Goal: Task Accomplishment & Management: Manage account settings

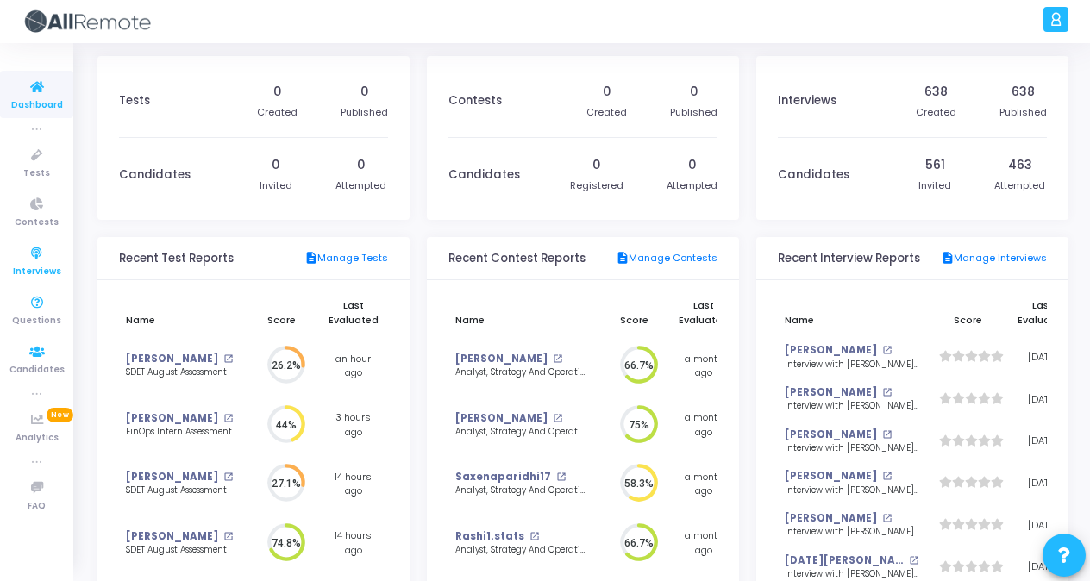
click at [33, 255] on icon at bounding box center [37, 254] width 36 height 22
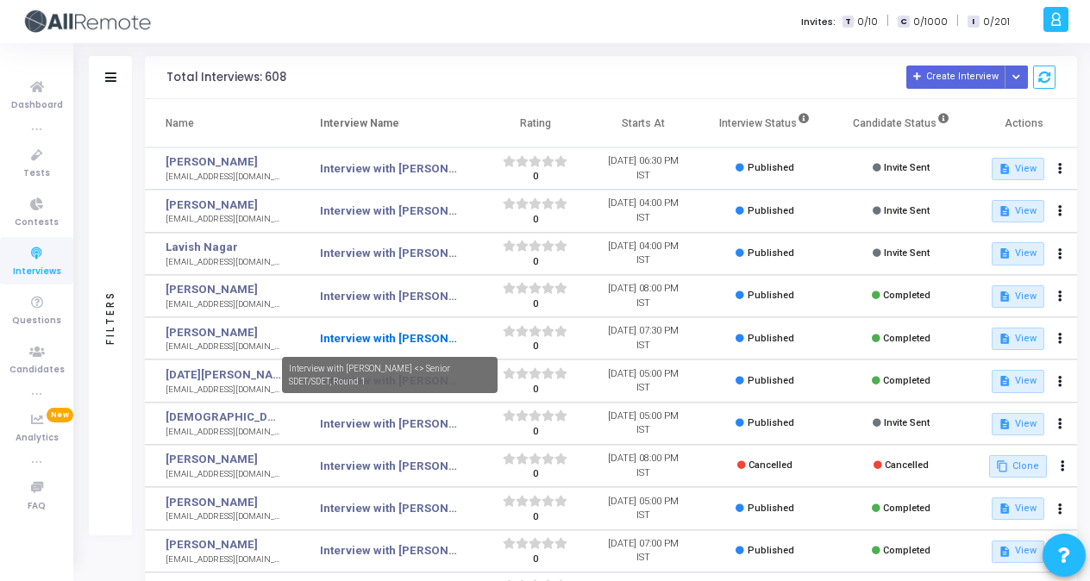
click at [395, 330] on link "Interview with [PERSON_NAME] <> Senior SDET/SDET, Round 1" at bounding box center [388, 338] width 137 height 17
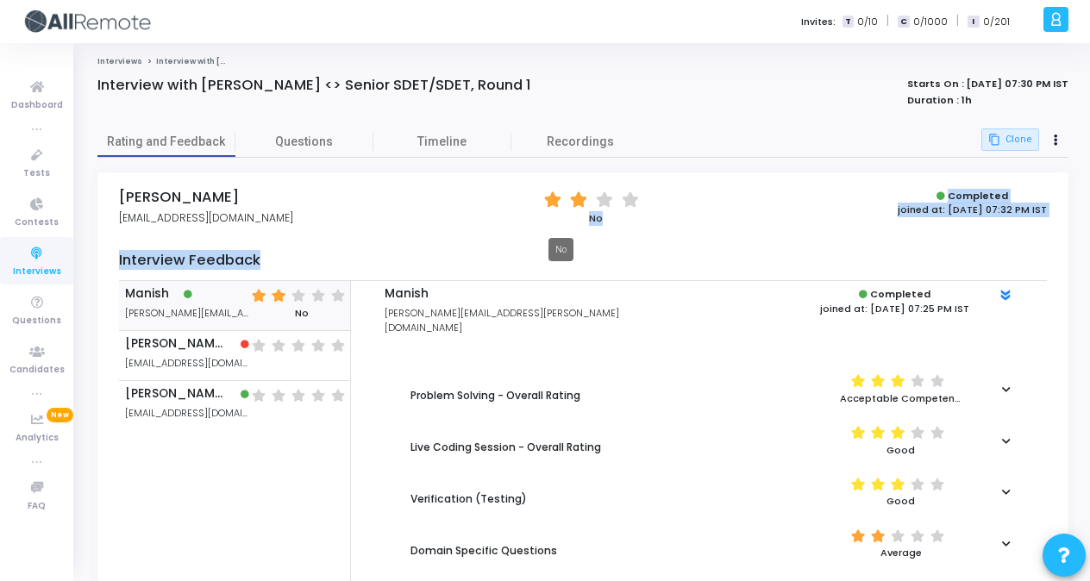
drag, startPoint x: 501, startPoint y: 200, endPoint x: 597, endPoint y: 250, distance: 108.0
click at [597, 250] on div "Shikha shikhaattar@gmail.com (*) (*) ( ) ( ) No Completed joined at: 07 Aug, 20…" at bounding box center [582, 463] width 971 height 582
click at [504, 248] on div "Shikha shikhaattar@gmail.com (*) (*) ( ) ( ) No Completed joined at: 07 Aug, 20…" at bounding box center [582, 463] width 971 height 582
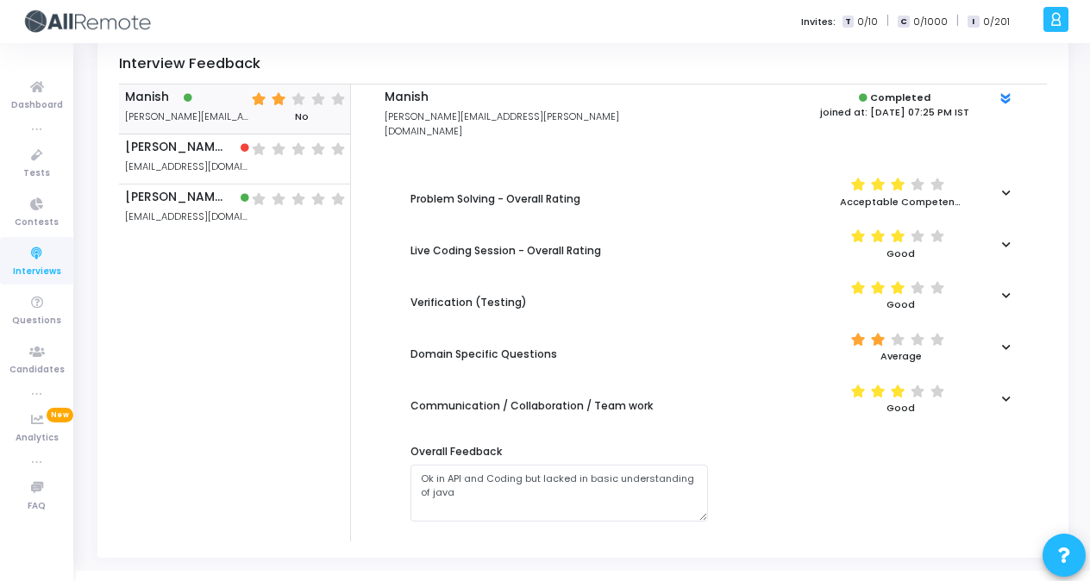
scroll to position [203, 0]
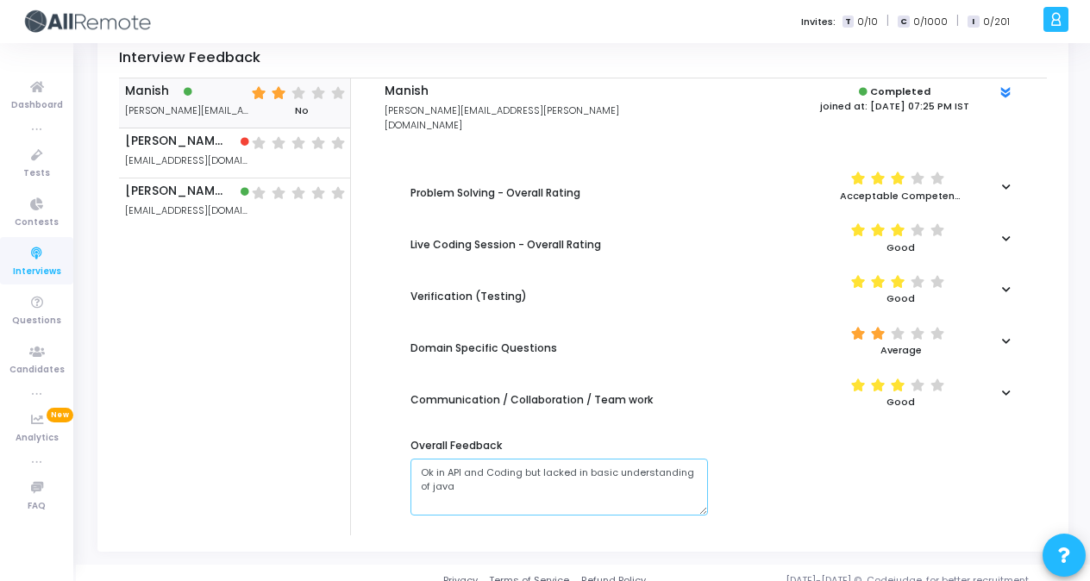
click at [507, 471] on textarea at bounding box center [558, 487] width 297 height 57
click at [383, 471] on div "Problem Solving - Overall Rating (*) (*) (*) ( ) ( ) Acceptable Competency Live…" at bounding box center [699, 344] width 646 height 369
click at [1011, 182] on div at bounding box center [1006, 186] width 32 height 9
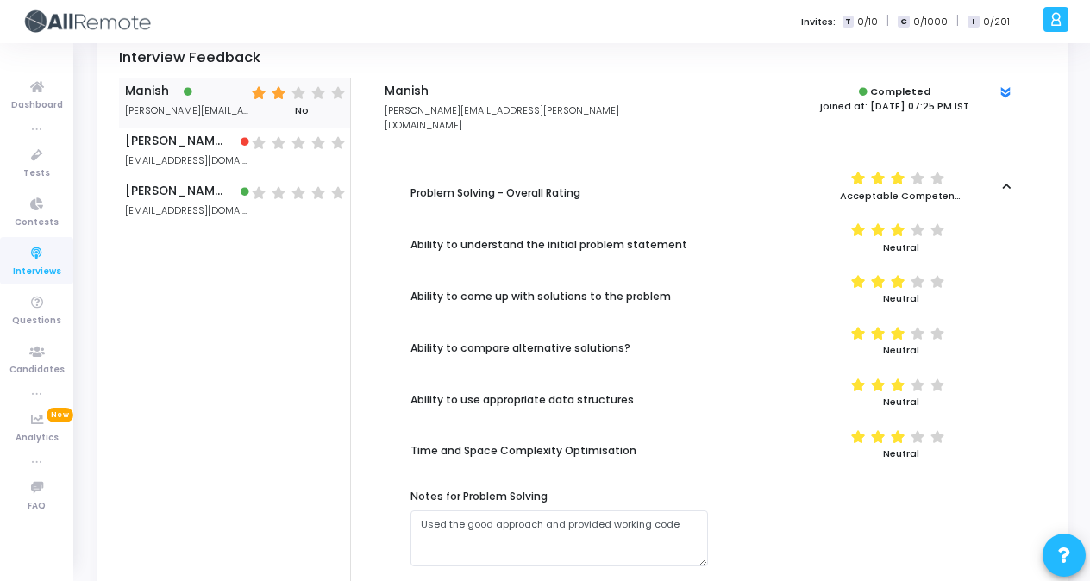
click at [1004, 182] on icon at bounding box center [1006, 186] width 9 height 9
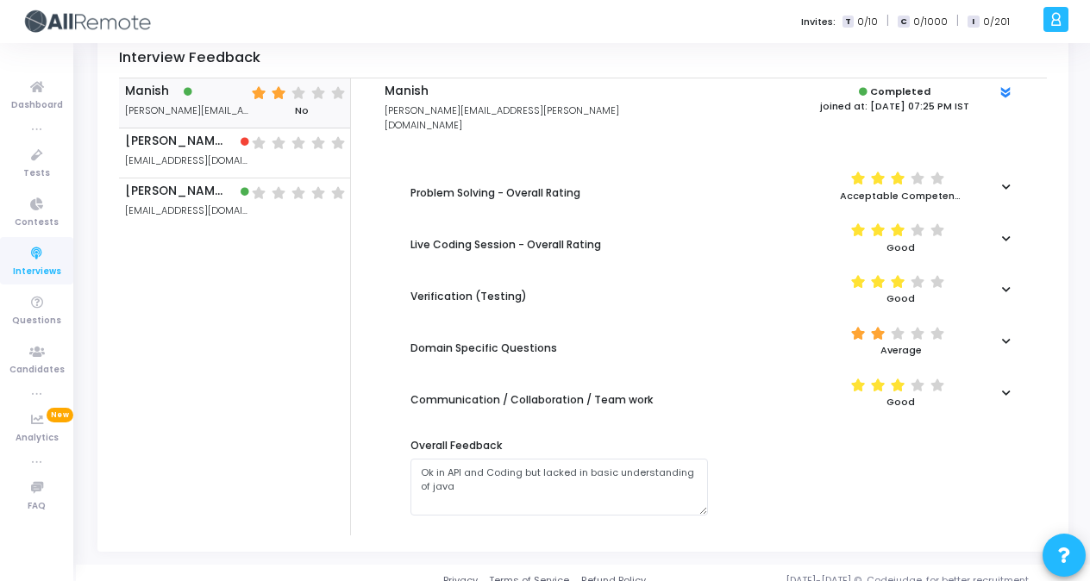
click at [1016, 234] on div at bounding box center [1006, 238] width 32 height 9
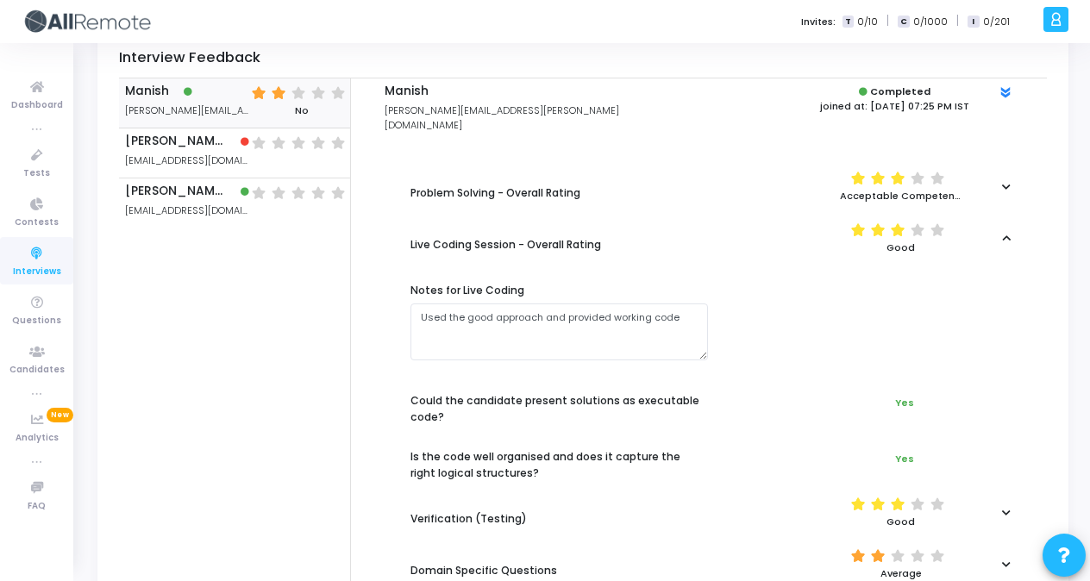
click at [1019, 233] on div "(*) (*) (*) ( ) ( ) Good" at bounding box center [874, 237] width 315 height 41
click at [1004, 231] on div "(*) (*) (*) ( ) ( ) Good" at bounding box center [874, 237] width 315 height 41
click at [1007, 234] on icon at bounding box center [1006, 238] width 9 height 9
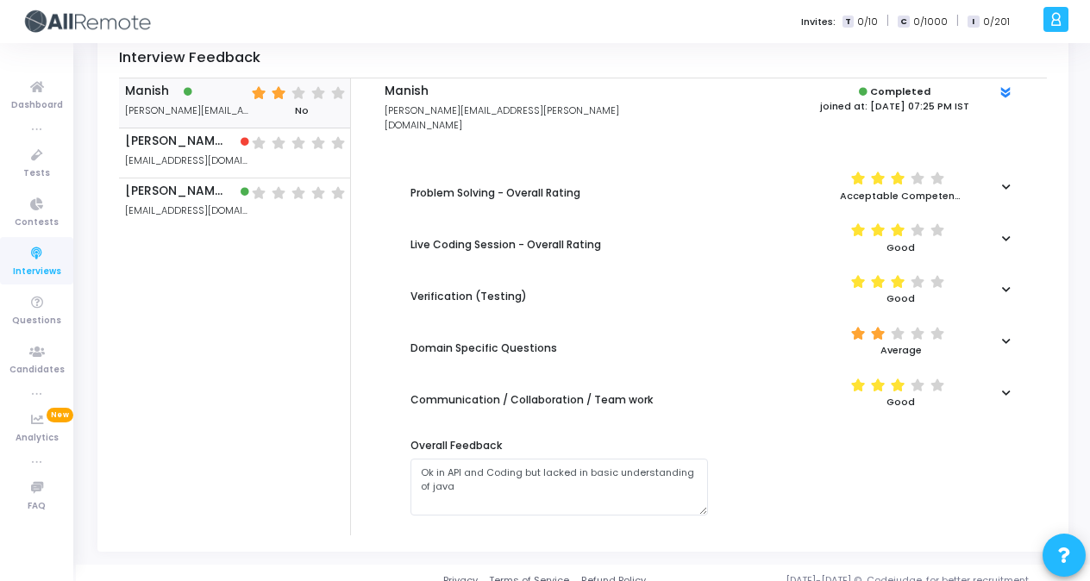
click at [1011, 336] on div at bounding box center [1006, 340] width 32 height 9
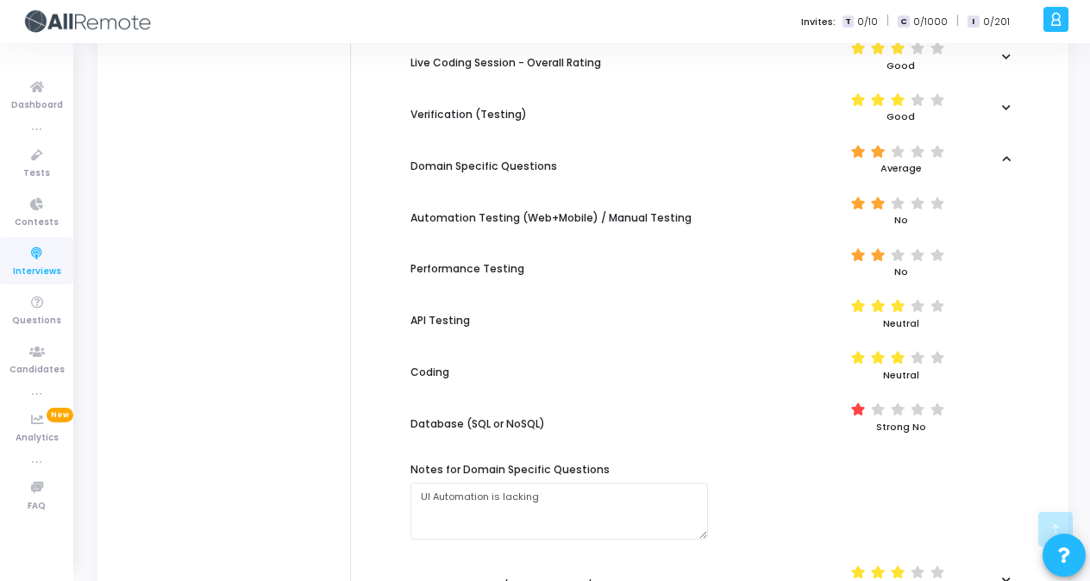
scroll to position [385, 0]
click at [1004, 153] on icon at bounding box center [1006, 157] width 9 height 9
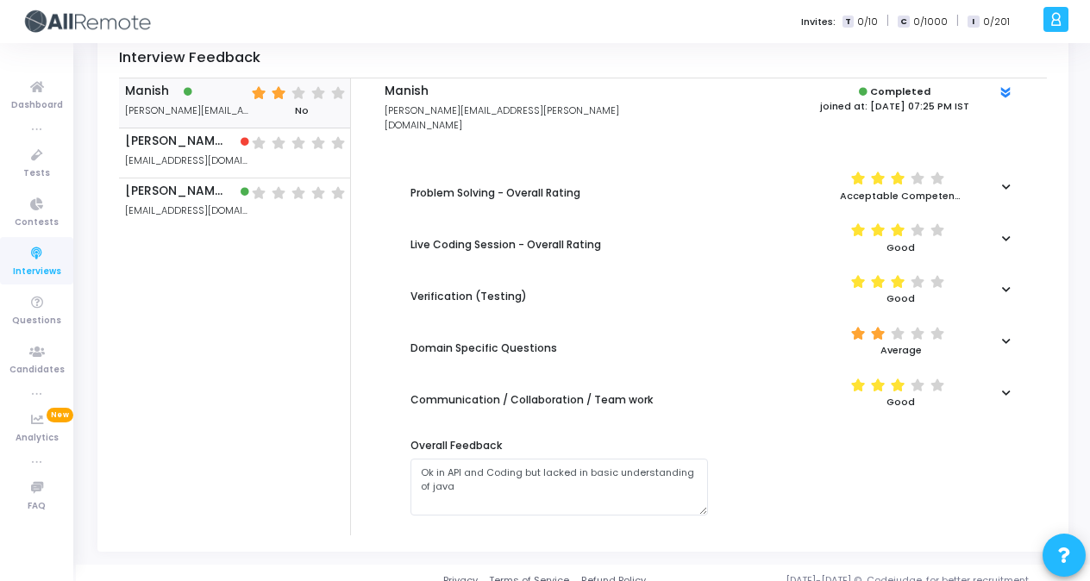
click at [1004, 182] on icon at bounding box center [1006, 186] width 9 height 9
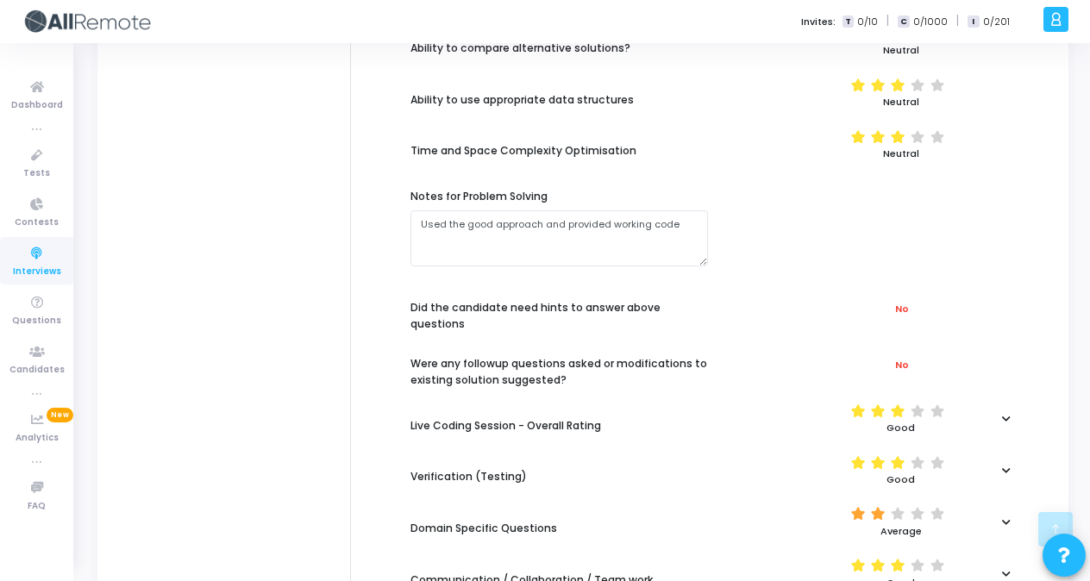
scroll to position [504, 0]
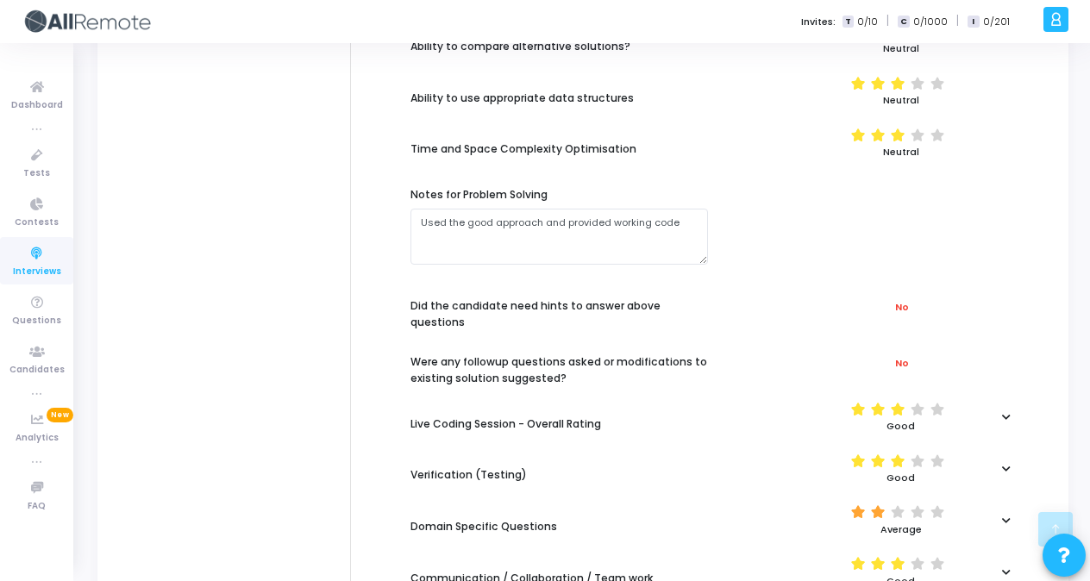
click at [989, 398] on div "(*) (*) (*) ( ) ( ) Good" at bounding box center [874, 417] width 315 height 41
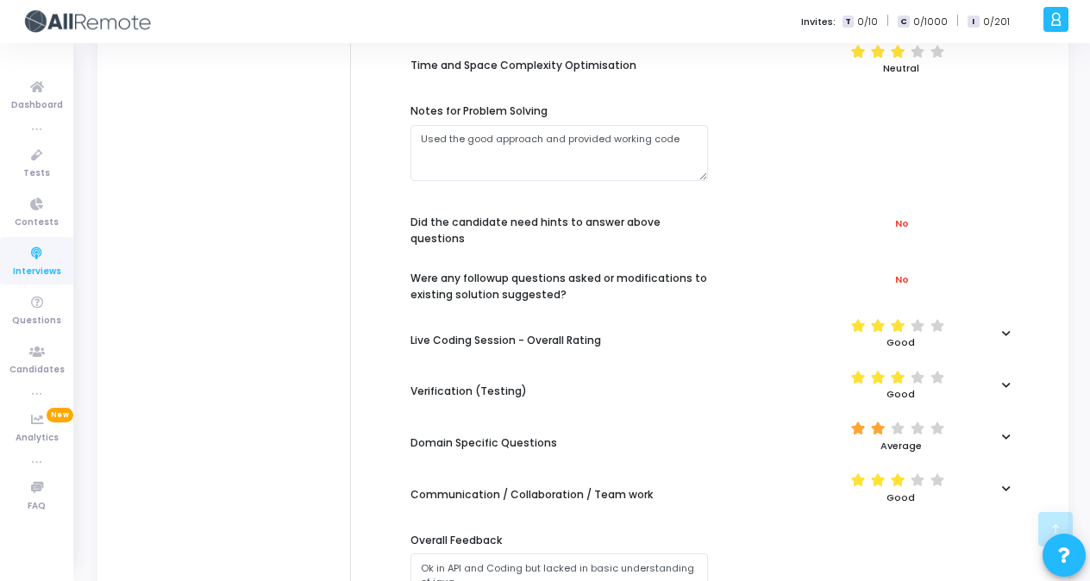
scroll to position [589, 0]
click at [1002, 321] on div "(*) (*) (*) ( ) ( ) Good" at bounding box center [874, 332] width 315 height 41
click at [1011, 312] on div "(*) (*) (*) ( ) ( ) Good" at bounding box center [874, 332] width 315 height 41
click at [1007, 328] on icon at bounding box center [1006, 332] width 9 height 9
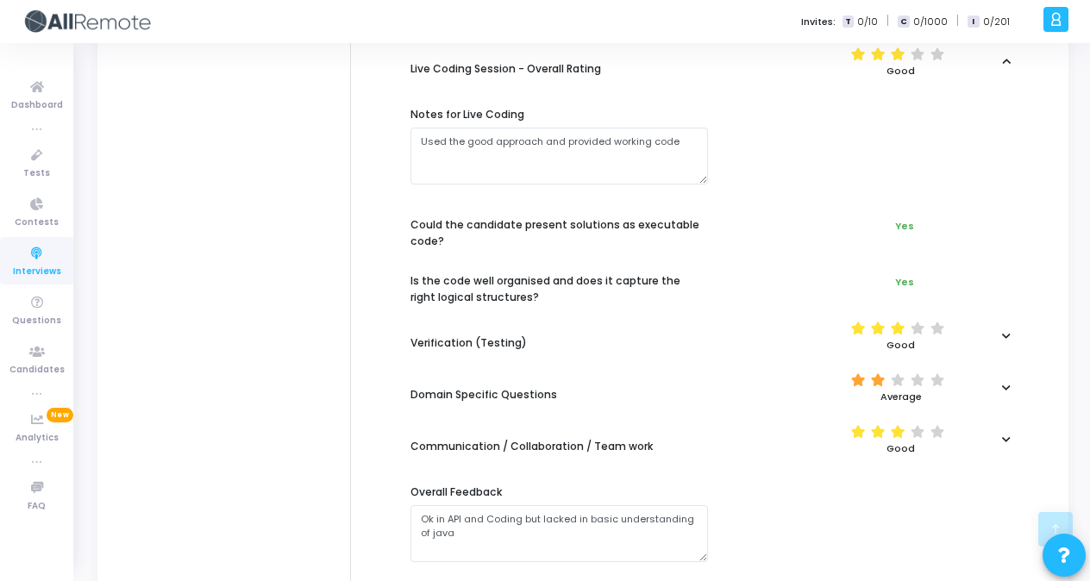
scroll to position [865, 0]
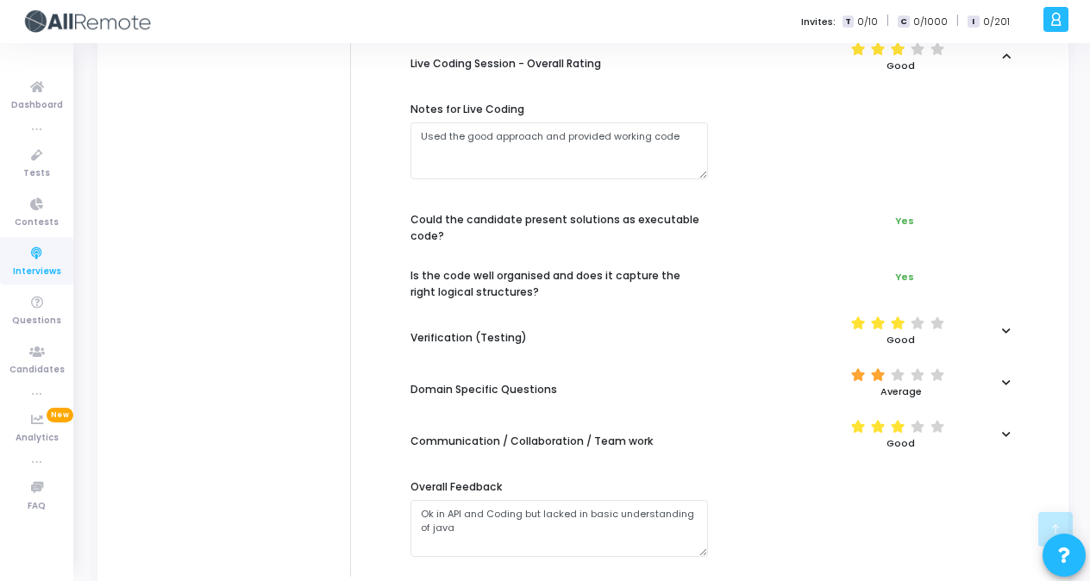
click at [1011, 326] on div at bounding box center [1006, 330] width 32 height 9
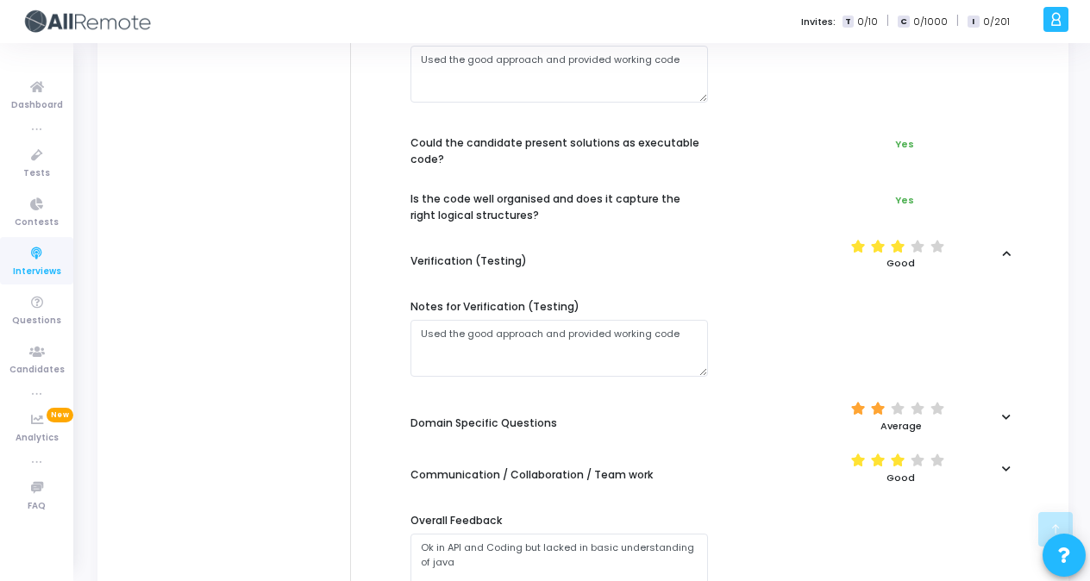
scroll to position [942, 0]
click at [995, 411] on div at bounding box center [1006, 415] width 32 height 9
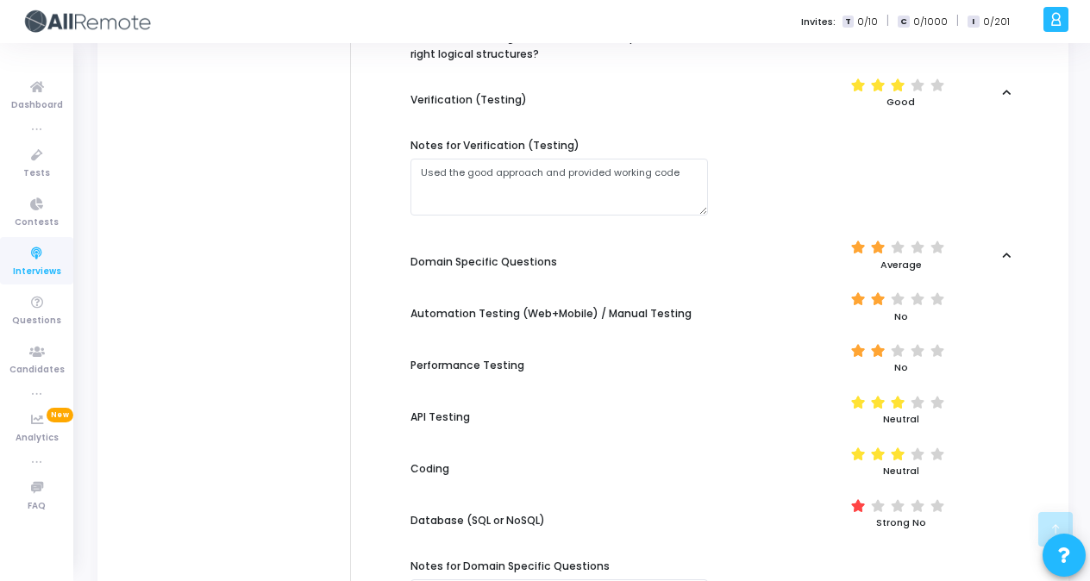
scroll to position [1102, 0]
click at [994, 252] on div at bounding box center [1006, 256] width 32 height 9
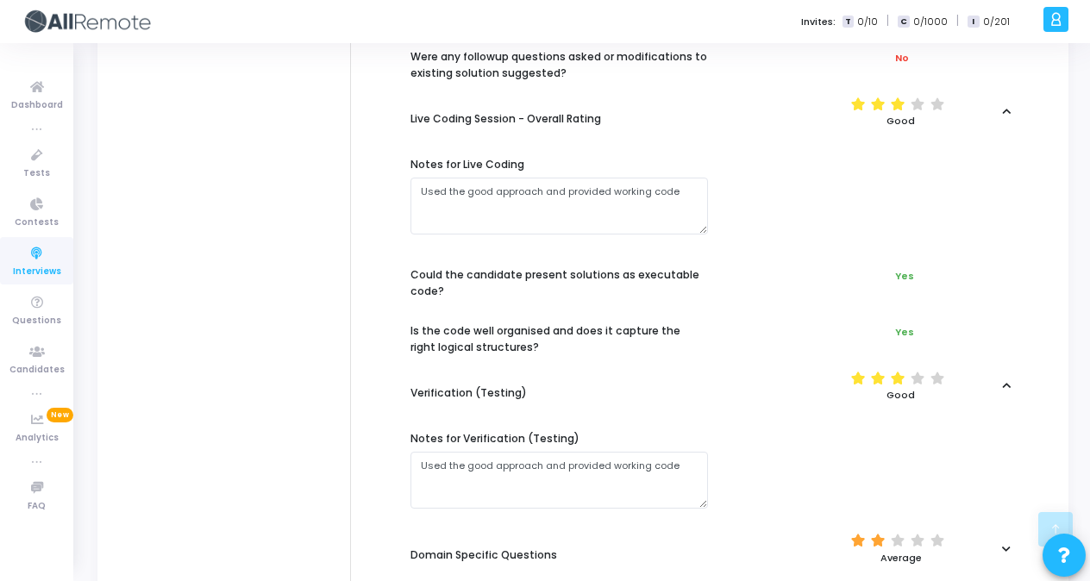
scroll to position [808, 0]
click at [1005, 367] on div "(*) (*) (*) ( ) ( ) Good" at bounding box center [874, 387] width 315 height 41
click at [999, 373] on div "(*) (*) (*) ( ) ( ) Good" at bounding box center [874, 387] width 315 height 41
click at [1005, 383] on icon at bounding box center [1006, 387] width 9 height 9
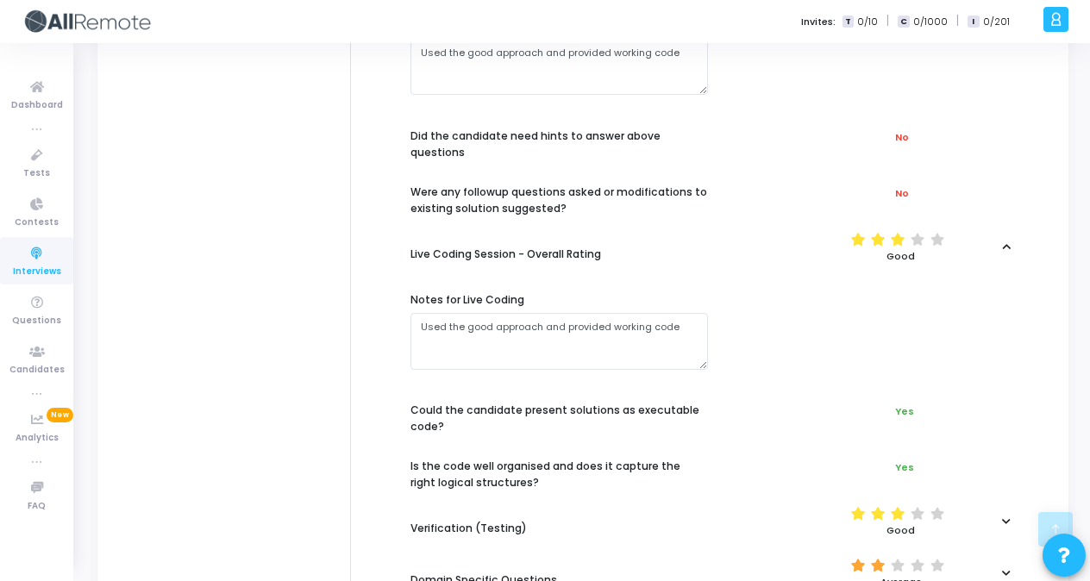
scroll to position [673, 0]
click at [1009, 243] on icon at bounding box center [1006, 247] width 9 height 9
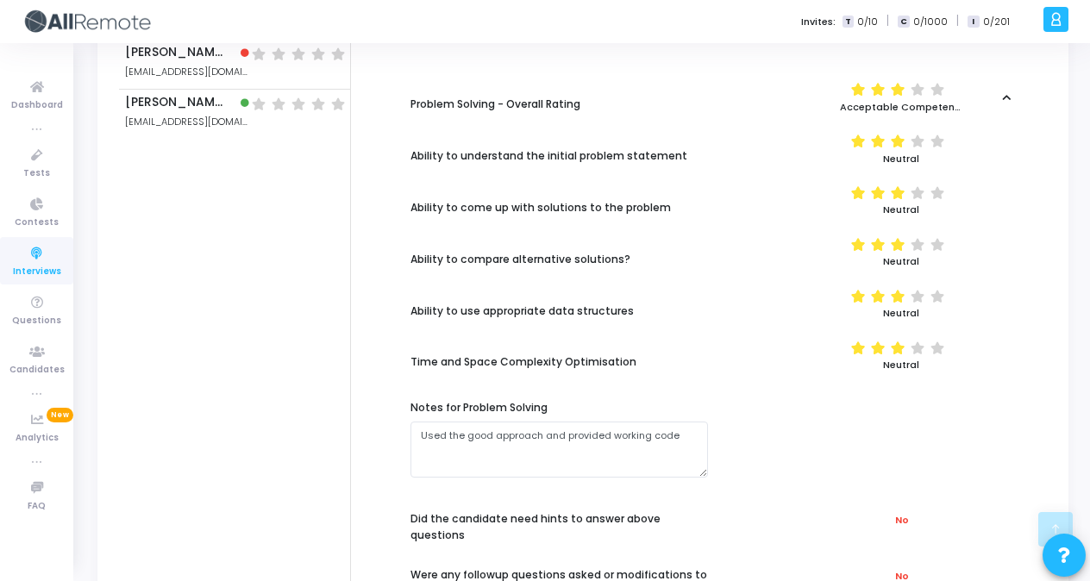
scroll to position [291, 0]
click at [1006, 94] on icon at bounding box center [1006, 98] width 9 height 9
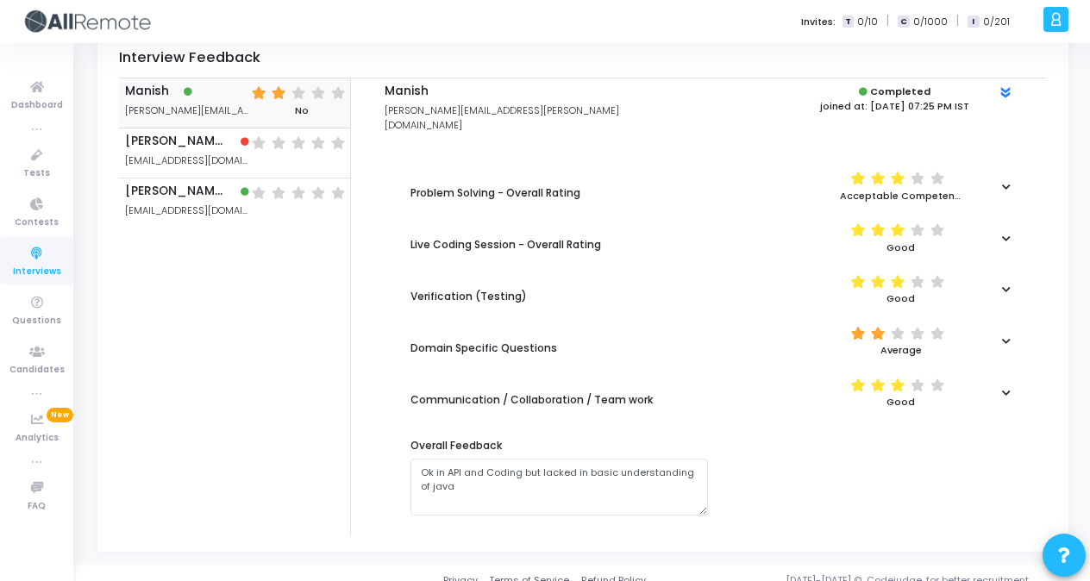
scroll to position [0, 0]
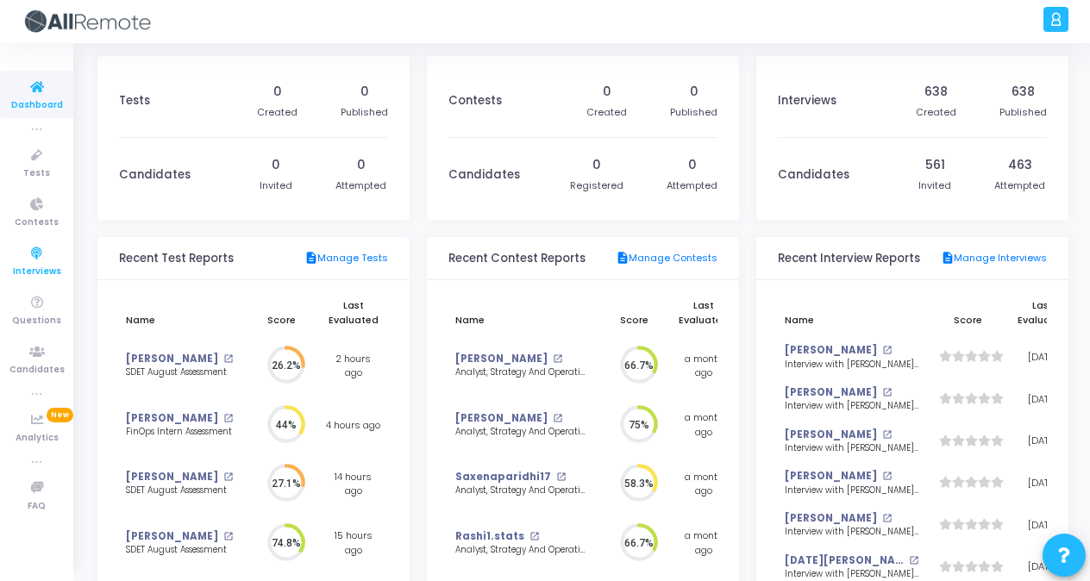
click at [40, 254] on icon at bounding box center [37, 254] width 36 height 22
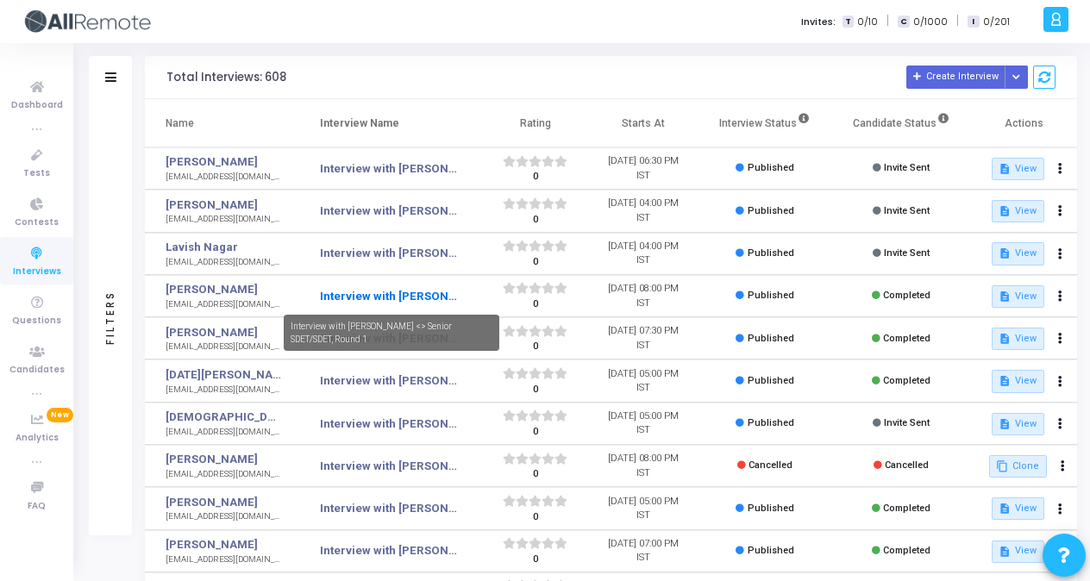
click at [398, 288] on link "Interview with [PERSON_NAME] <> Senior SDET/SDET, Round 1" at bounding box center [388, 296] width 137 height 17
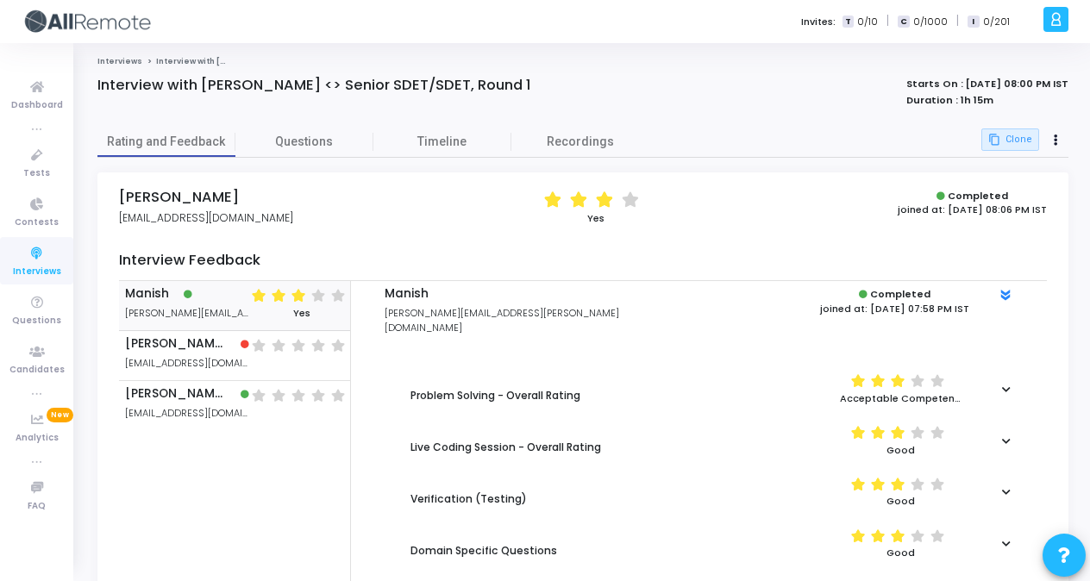
click at [513, 77] on h4 "Interview with [PERSON_NAME] <> Senior SDET/SDET, Round 1" at bounding box center [388, 85] width 583 height 17
click at [14, 259] on link "Interviews" at bounding box center [36, 260] width 73 height 47
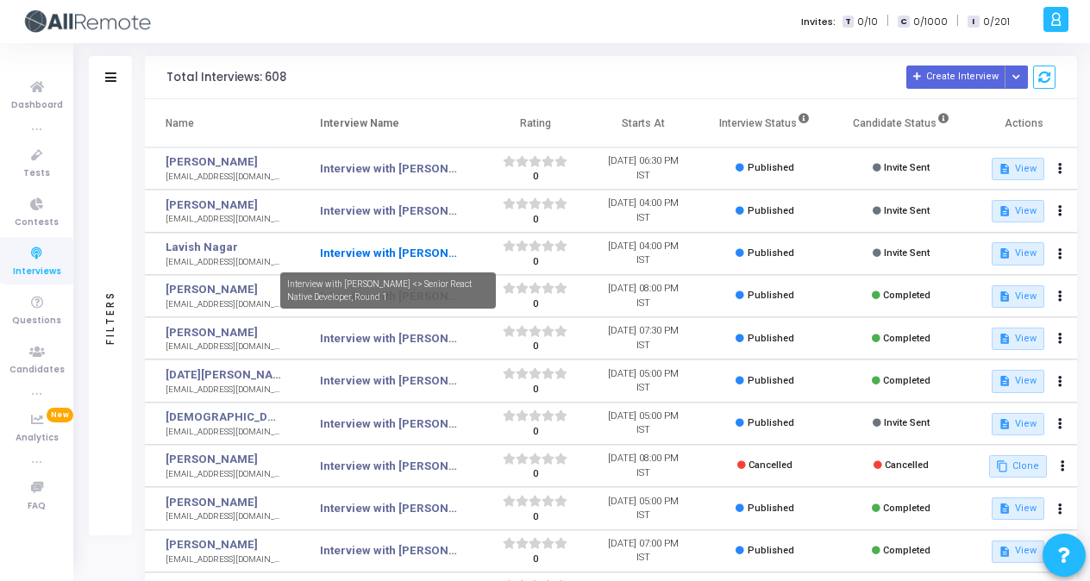
click at [387, 245] on link "Interview with [PERSON_NAME] <> Senior React Native Developer, Round 1" at bounding box center [388, 253] width 137 height 17
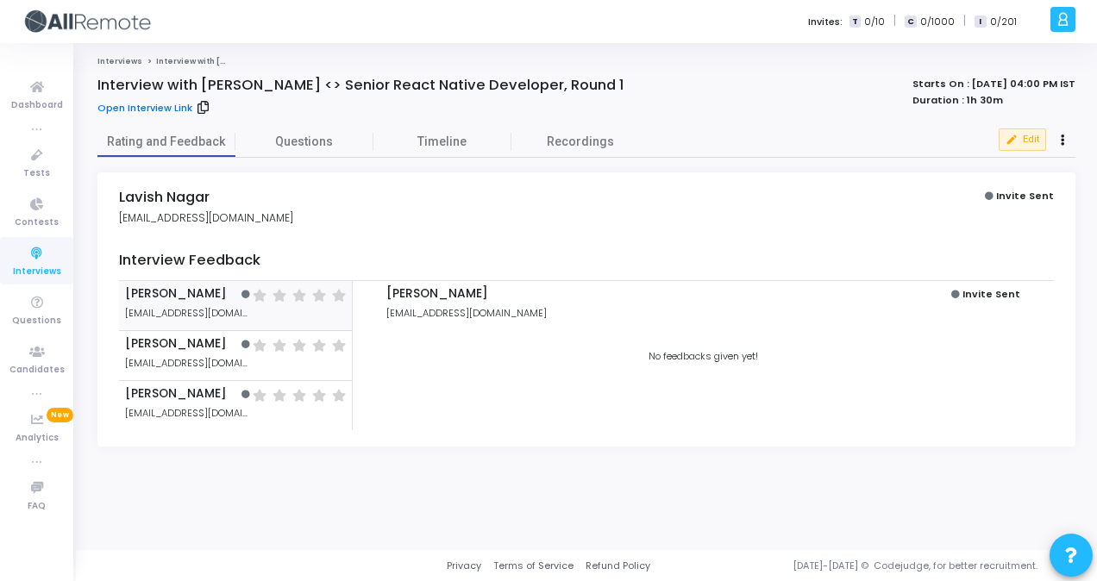
click at [152, 110] on link "Open Interview Link" at bounding box center [144, 108] width 95 height 15
click at [1062, 139] on icon at bounding box center [1063, 140] width 4 height 9
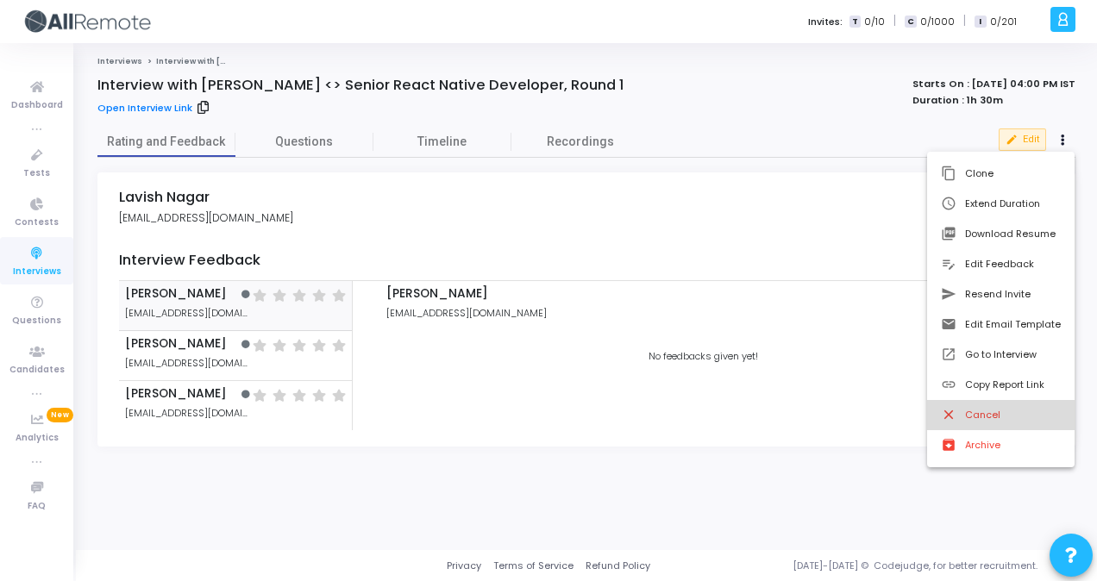
click at [978, 423] on button "close Cancel" at bounding box center [1000, 415] width 147 height 30
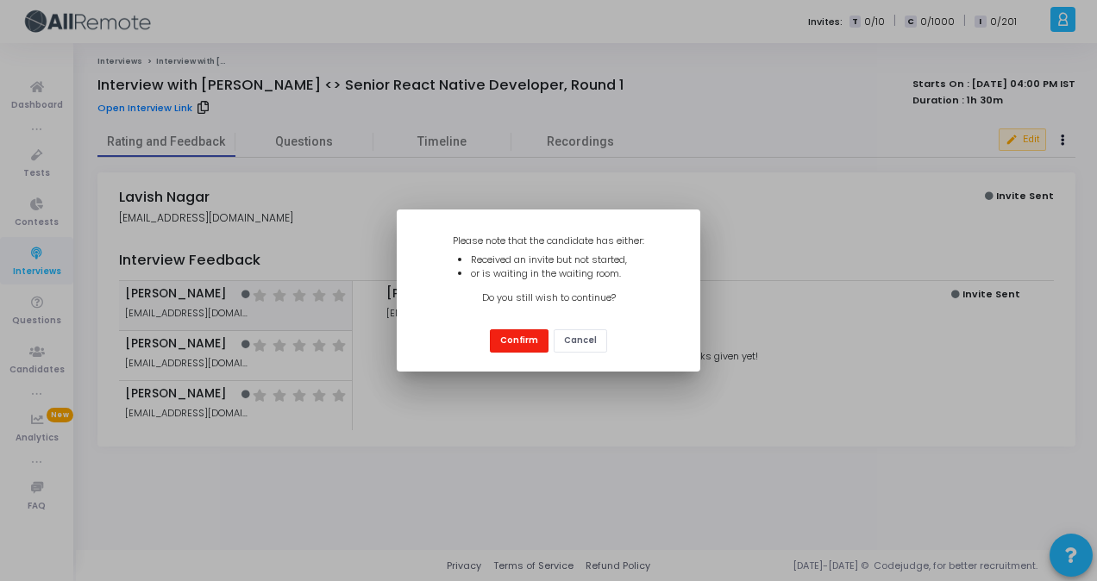
click at [524, 331] on button "Confirm" at bounding box center [519, 340] width 59 height 23
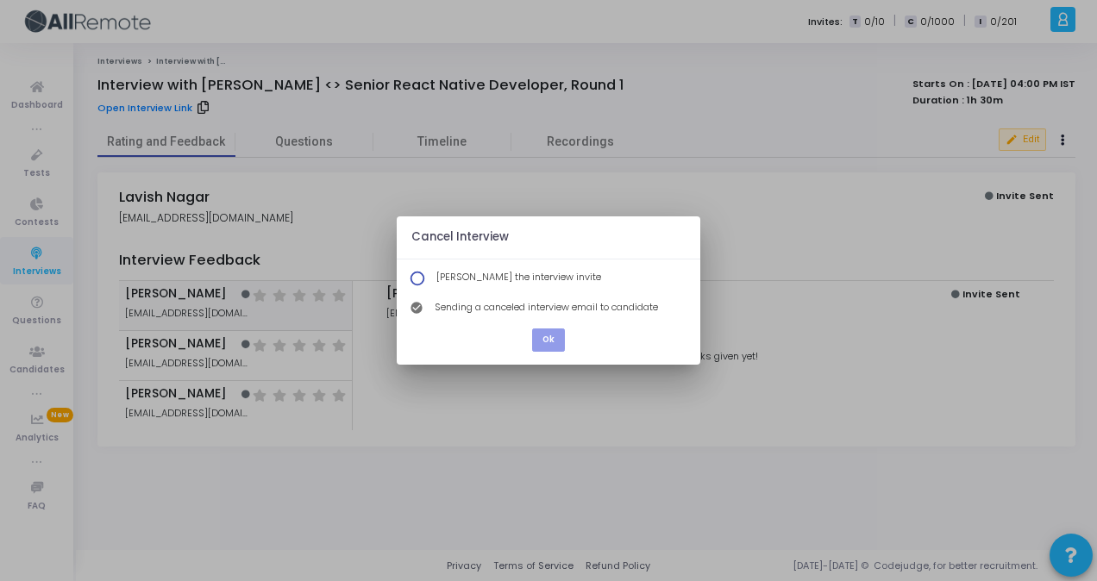
drag, startPoint x: 666, startPoint y: 302, endPoint x: 424, endPoint y: 259, distance: 245.3
click at [424, 259] on div "Cancel Interview [PERSON_NAME] the interview invite check_circle Sending a canc…" at bounding box center [549, 290] width 304 height 148
drag, startPoint x: 424, startPoint y: 259, endPoint x: 492, endPoint y: 287, distance: 73.0
click at [492, 287] on div "[PERSON_NAME] the interview invite" at bounding box center [549, 279] width 304 height 22
click at [482, 240] on h5 "Cancel Interview" at bounding box center [459, 237] width 97 height 14
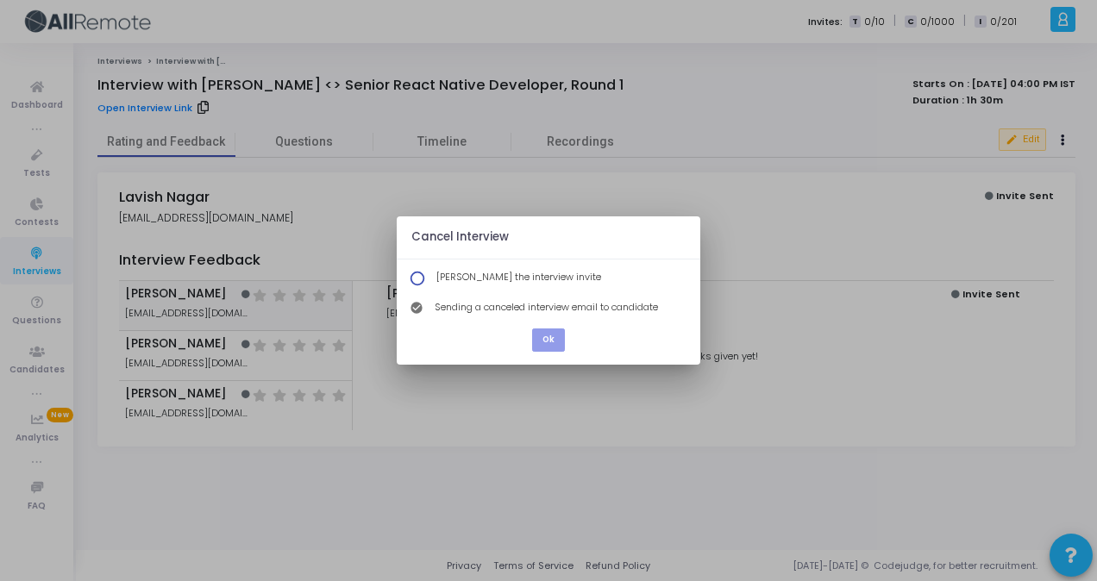
drag, startPoint x: 408, startPoint y: 238, endPoint x: 648, endPoint y: 319, distance: 253.0
click at [648, 319] on div "Cancel Interview [PERSON_NAME] the interview invite check_circle Sending a canc…" at bounding box center [549, 290] width 304 height 148
drag, startPoint x: 648, startPoint y: 319, endPoint x: 662, endPoint y: 316, distance: 15.1
click at [662, 316] on div "check_circle Sending a canceled interview email to candidate" at bounding box center [549, 309] width 304 height 22
drag, startPoint x: 670, startPoint y: 312, endPoint x: 383, endPoint y: 231, distance: 298.4
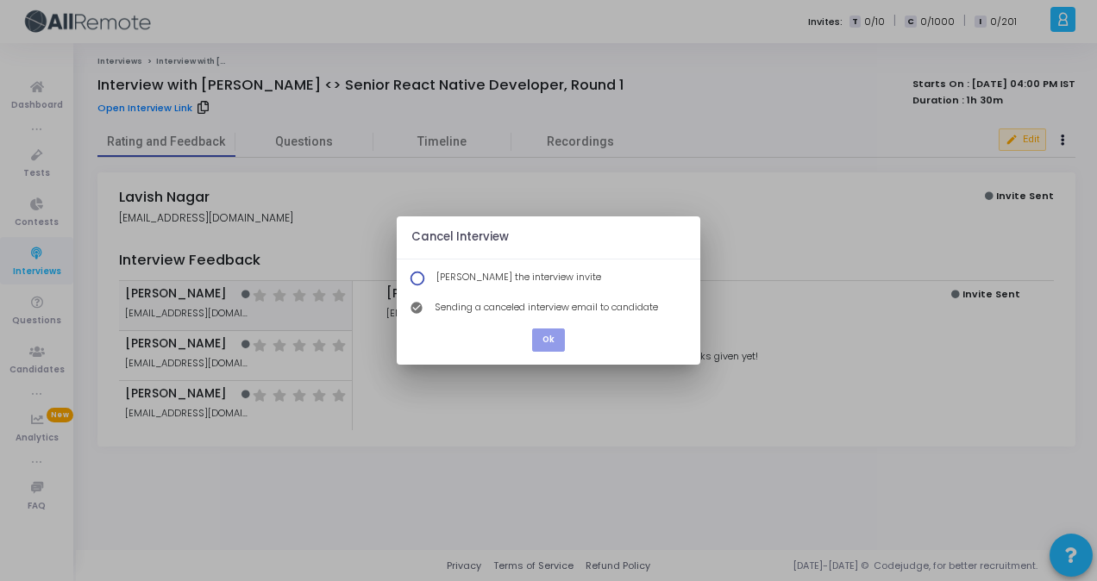
click at [383, 231] on div "Cancel Interview [PERSON_NAME] the interview invite check_circle Sending a canc…" at bounding box center [548, 290] width 1097 height 581
drag, startPoint x: 383, startPoint y: 231, endPoint x: 526, endPoint y: 269, distance: 148.1
click at [526, 269] on div "[PERSON_NAME] the interview invite" at bounding box center [549, 279] width 304 height 22
drag, startPoint x: 409, startPoint y: 235, endPoint x: 712, endPoint y: 356, distance: 327.0
click at [712, 356] on div "Cancel Interview [PERSON_NAME] the interview invite check_circle Sending a canc…" at bounding box center [548, 290] width 1097 height 581
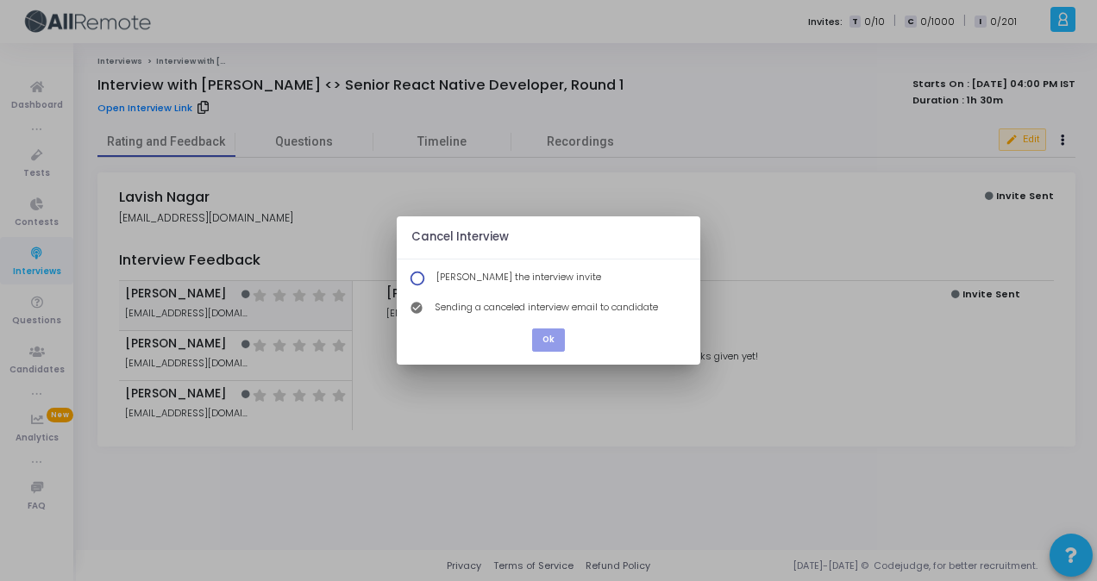
click at [668, 305] on div "check_circle Sending a canceled interview email to candidate" at bounding box center [549, 309] width 304 height 22
drag, startPoint x: 668, startPoint y: 305, endPoint x: 431, endPoint y: 239, distance: 246.2
click at [431, 239] on div "Cancel Interview [PERSON_NAME] the interview invite check_circle Sending a canc…" at bounding box center [549, 290] width 304 height 148
drag, startPoint x: 431, startPoint y: 239, endPoint x: 477, endPoint y: 247, distance: 46.4
click at [477, 247] on div "Cancel Interview" at bounding box center [549, 237] width 304 height 43
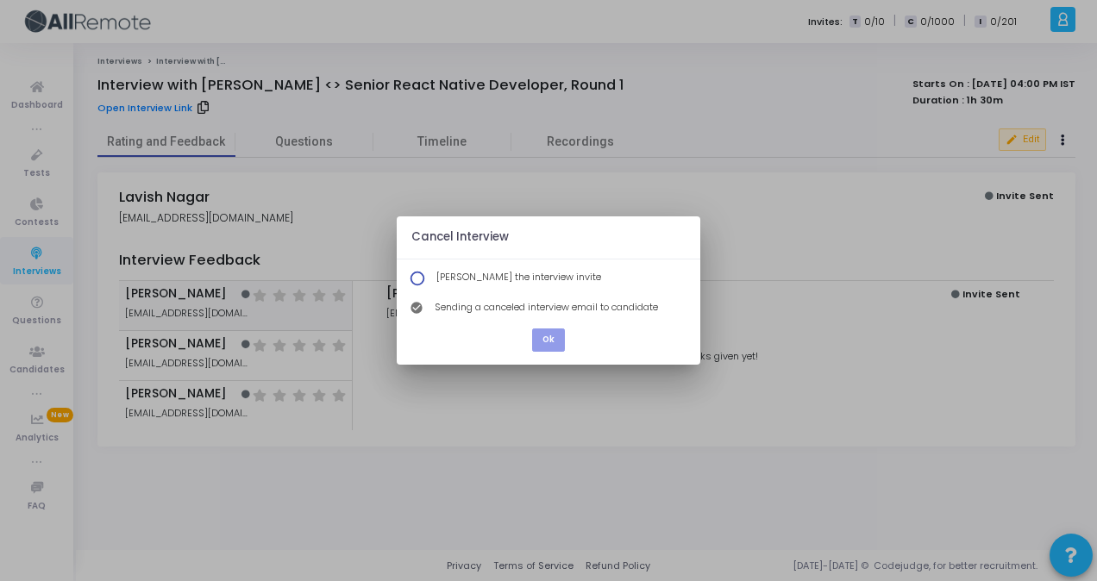
click at [531, 251] on div "Cancel Interview" at bounding box center [549, 237] width 304 height 43
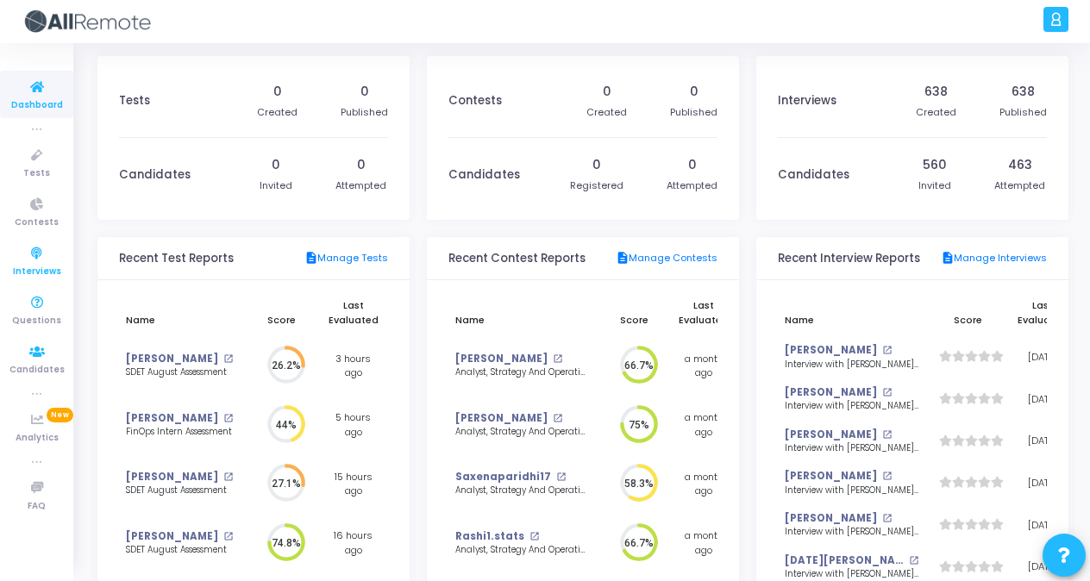
click at [19, 257] on icon at bounding box center [37, 254] width 36 height 22
click at [30, 244] on icon at bounding box center [37, 254] width 36 height 22
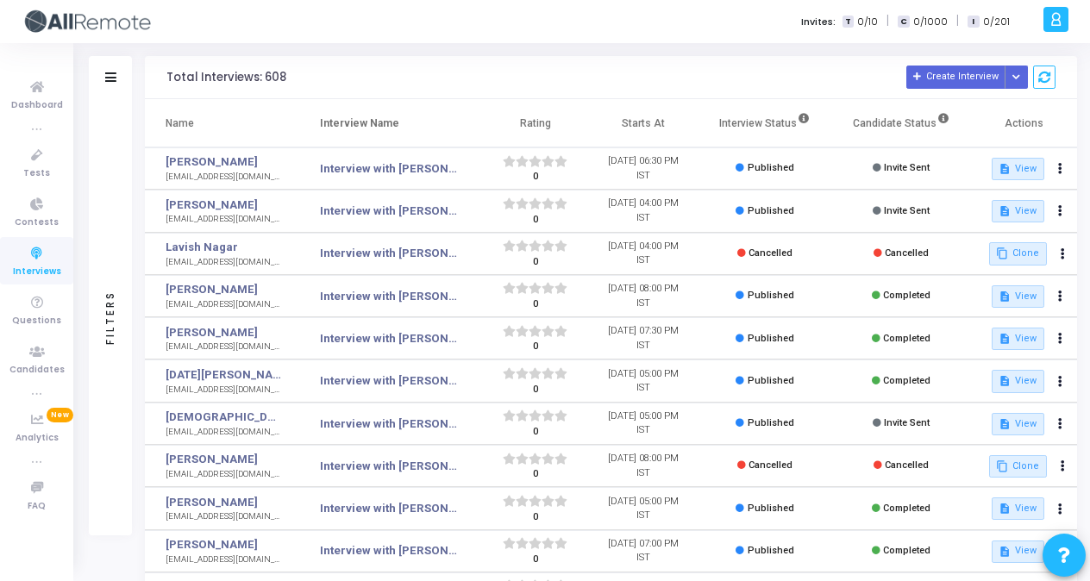
click at [113, 288] on div "Filters" at bounding box center [111, 317] width 16 height 190
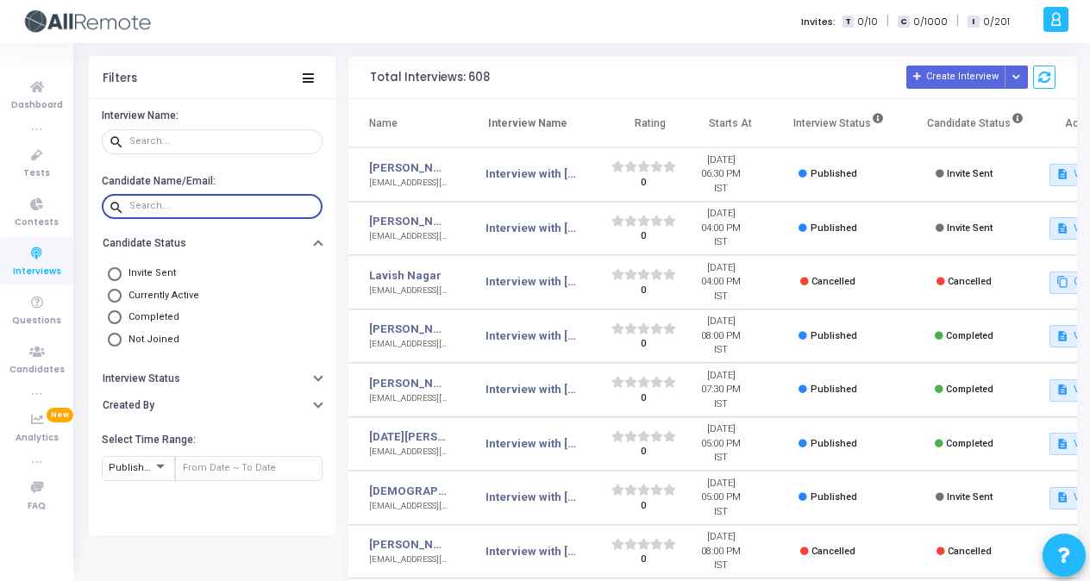
click at [203, 205] on input "text" at bounding box center [222, 206] width 186 height 10
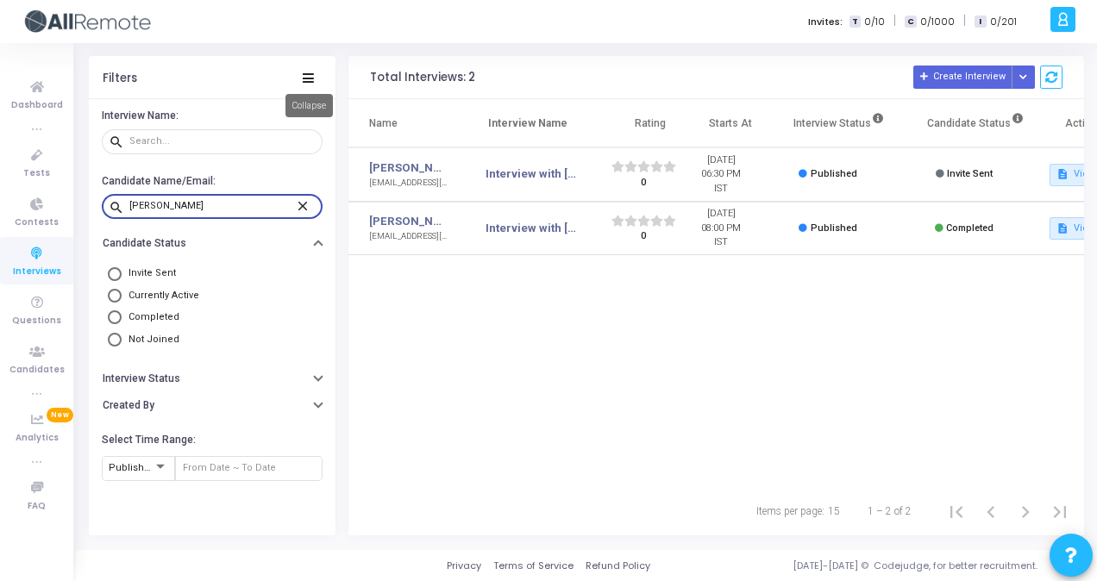
type input "kireet"
click at [309, 73] on icon at bounding box center [308, 77] width 11 height 9
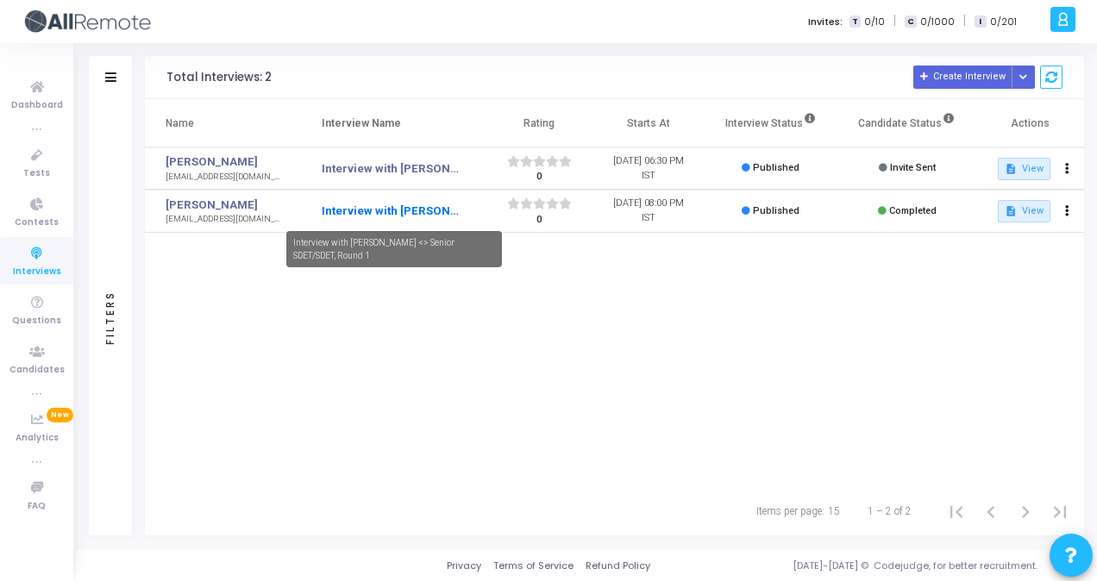
click at [409, 206] on link "Interview with [PERSON_NAME] <> Senior SDET/SDET, Round 1" at bounding box center [391, 211] width 139 height 17
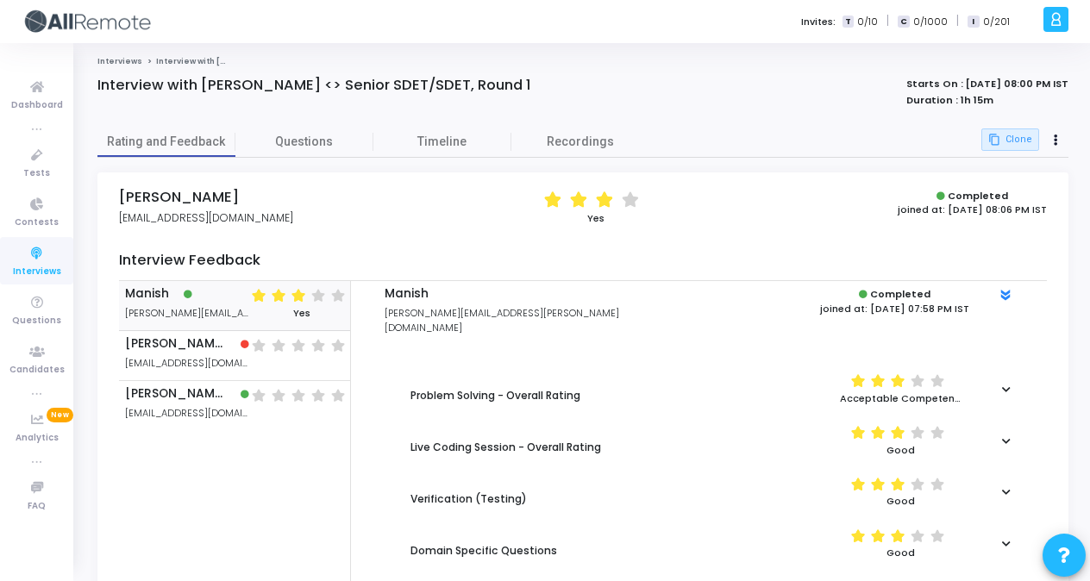
click at [540, 374] on div "Problem Solving - Overall Rating" at bounding box center [559, 389] width 315 height 30
